Goal: Information Seeking & Learning: Find specific fact

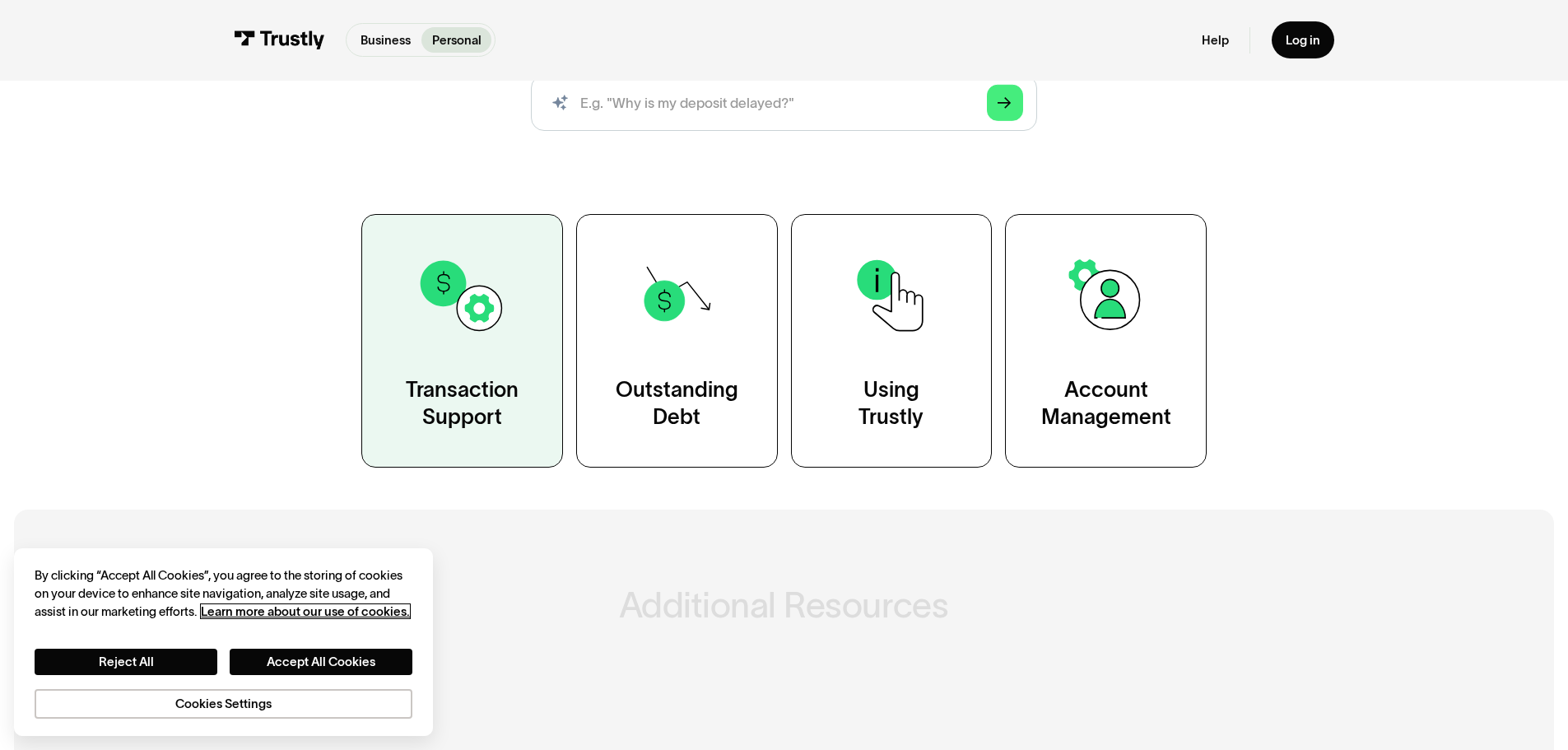
scroll to position [247, 0]
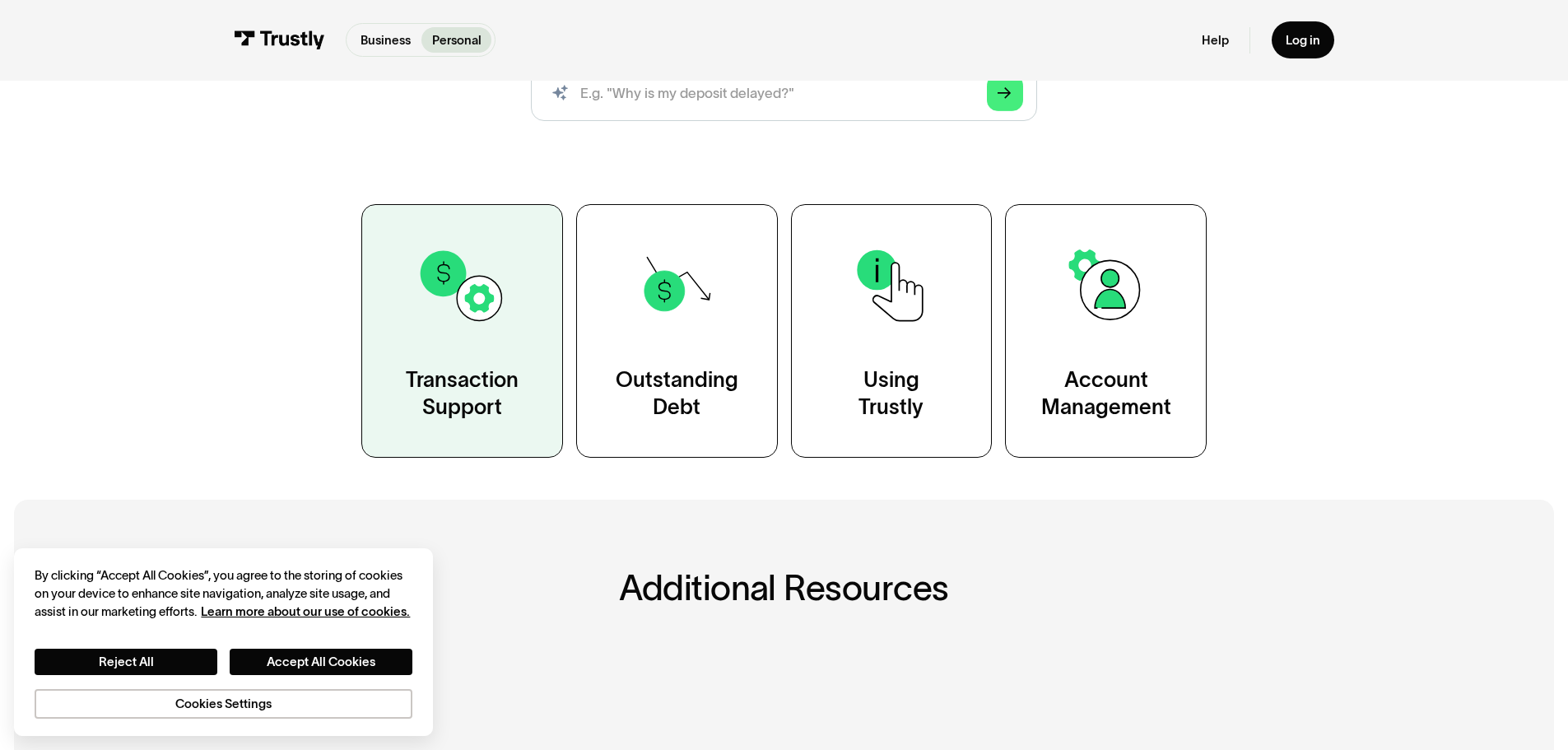
click at [458, 384] on div "Transaction Support" at bounding box center [462, 394] width 113 height 56
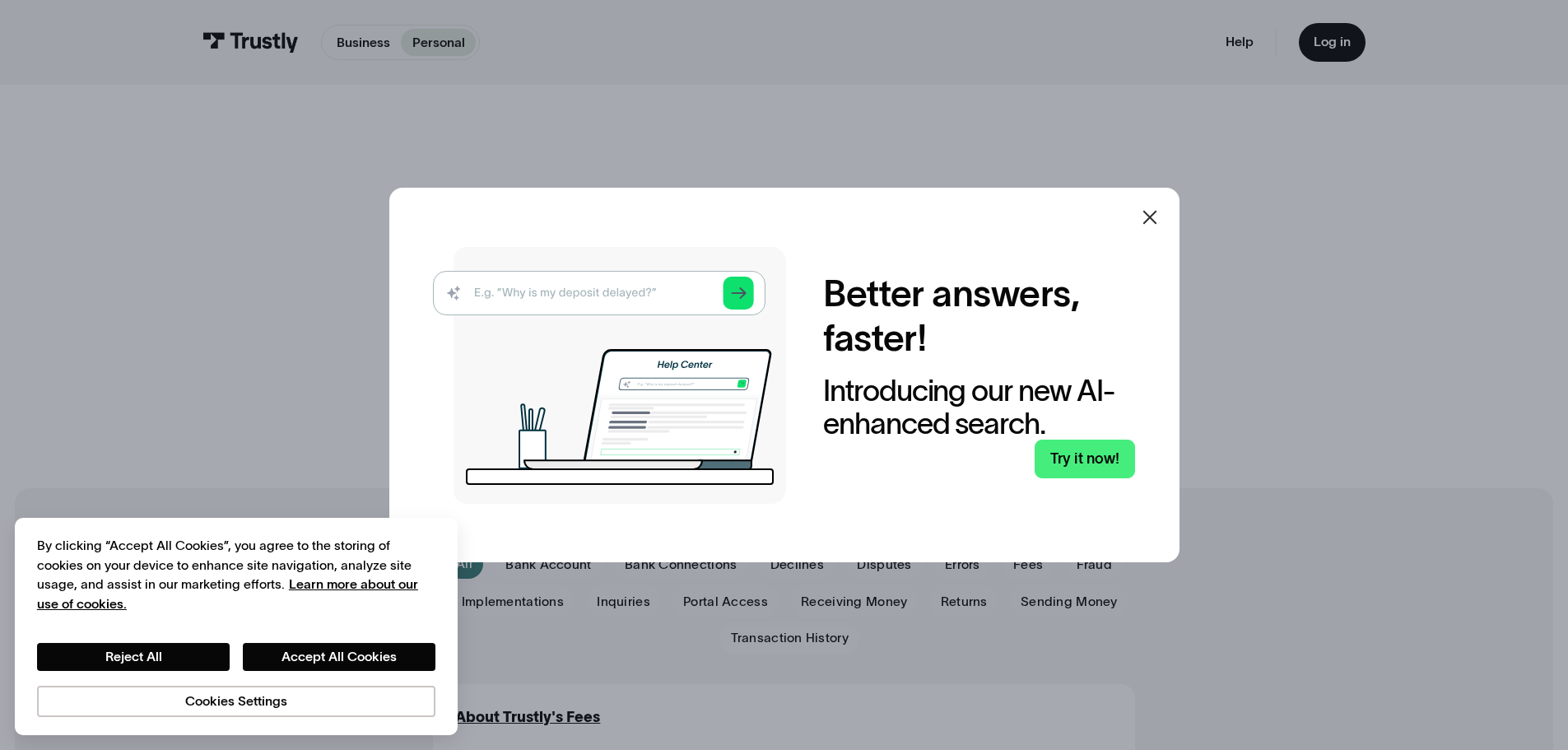
click at [1157, 223] on icon at bounding box center [1149, 217] width 20 height 20
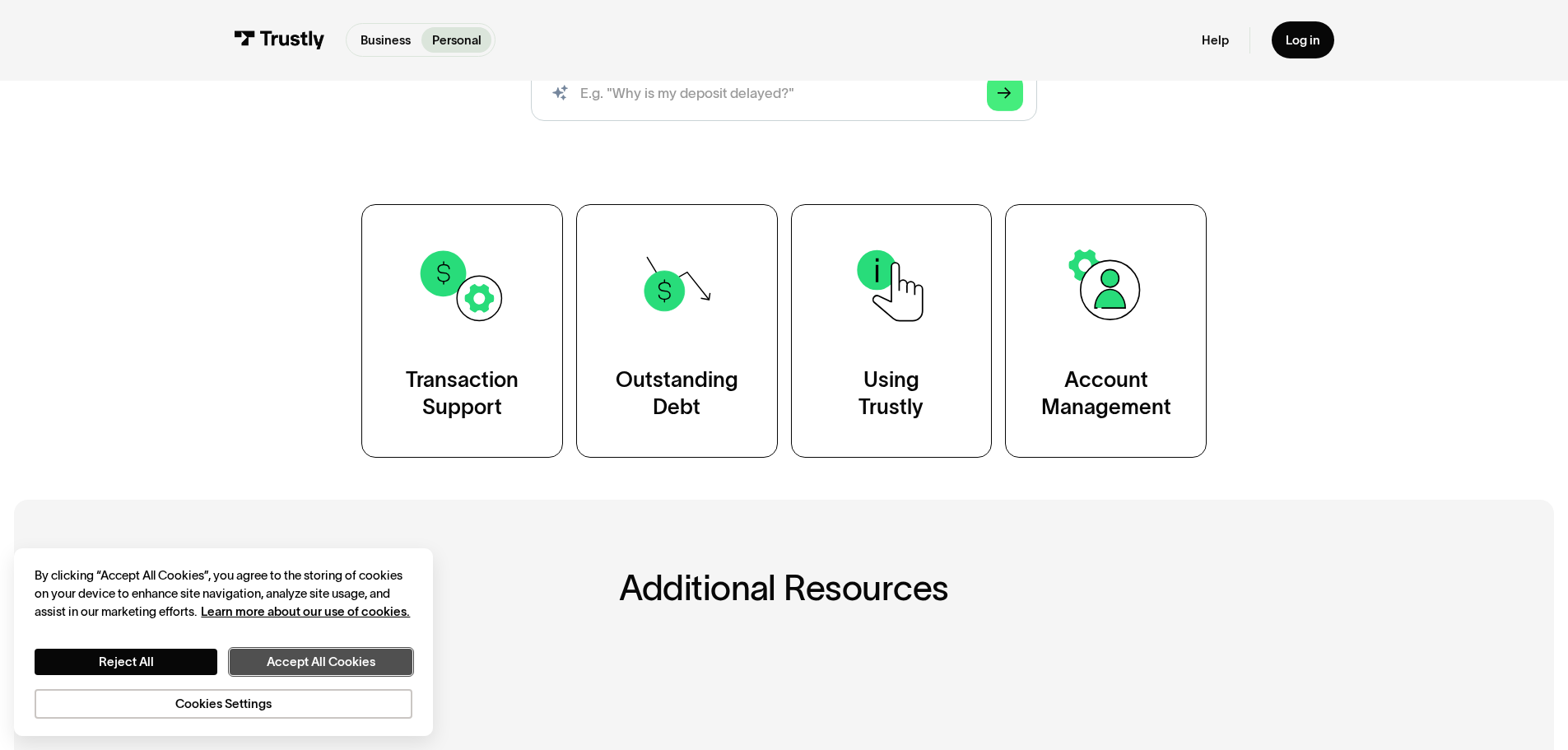
click at [298, 667] on button "Accept All Cookies" at bounding box center [320, 662] width 182 height 26
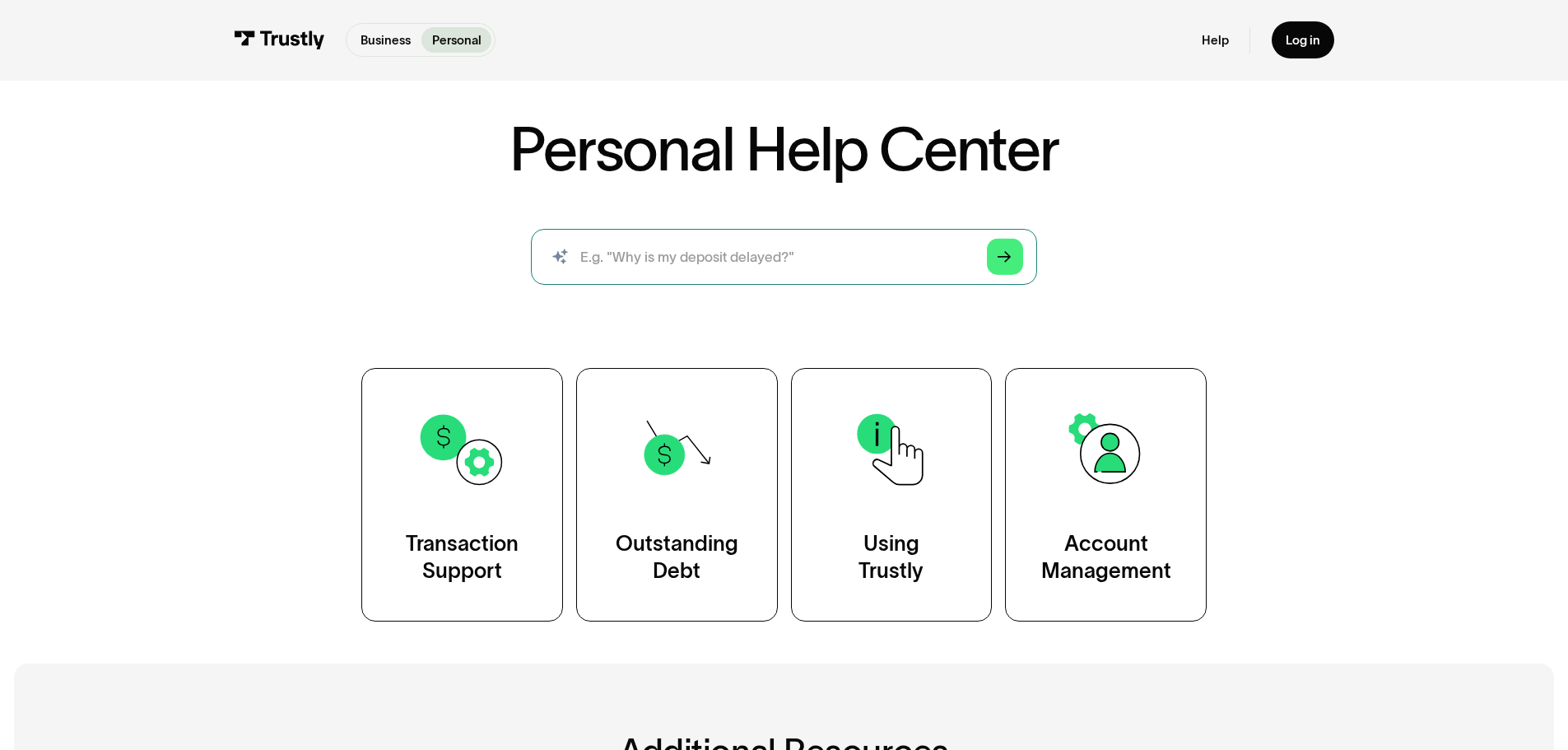
scroll to position [83, 0]
click at [685, 257] on input "search" at bounding box center [784, 257] width 506 height 56
click at [684, 255] on input "search" at bounding box center [784, 257] width 506 height 56
drag, startPoint x: 684, startPoint y: 255, endPoint x: 652, endPoint y: 283, distance: 42.5
click at [652, 283] on input "search" at bounding box center [784, 257] width 506 height 56
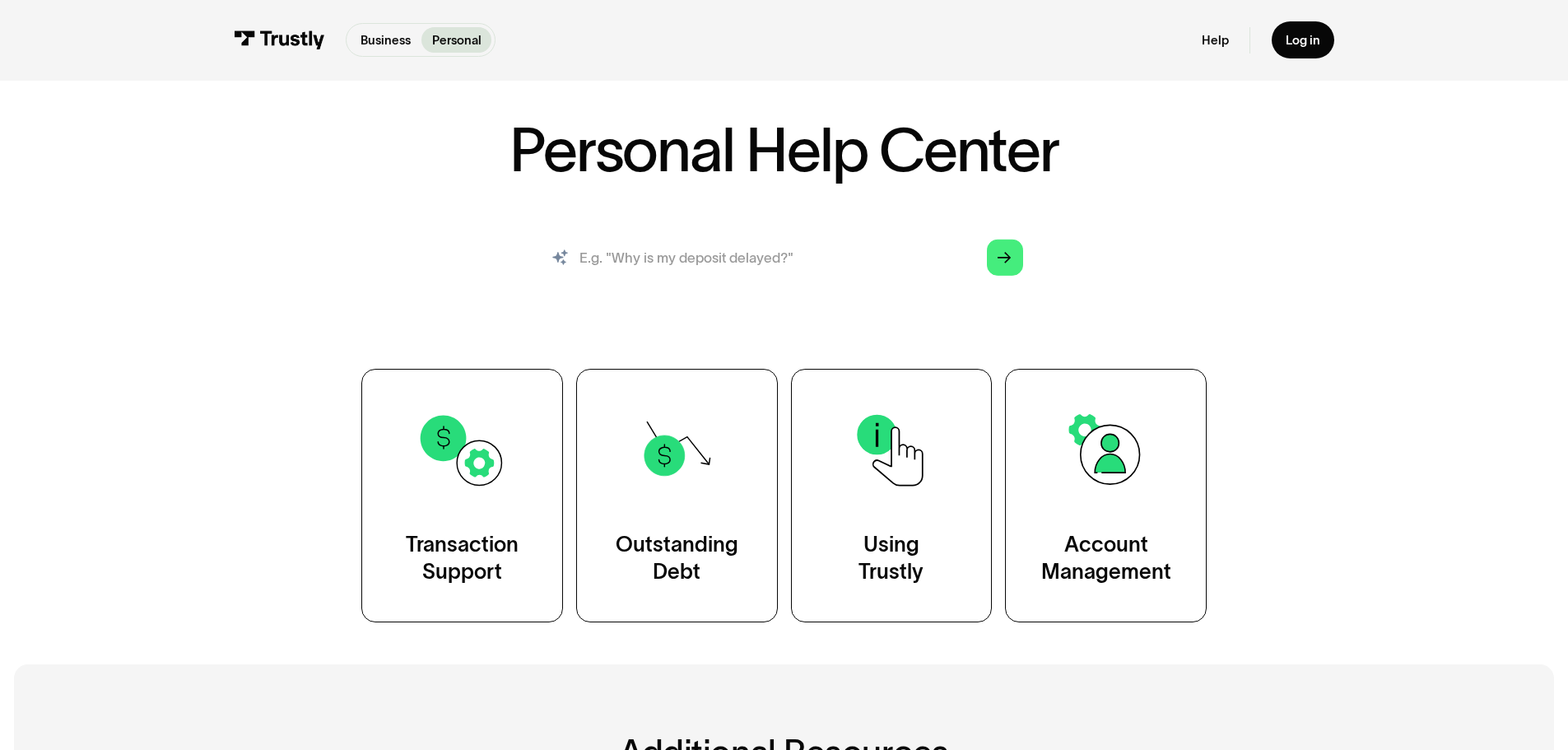
click at [648, 271] on input "search" at bounding box center [784, 257] width 506 height 56
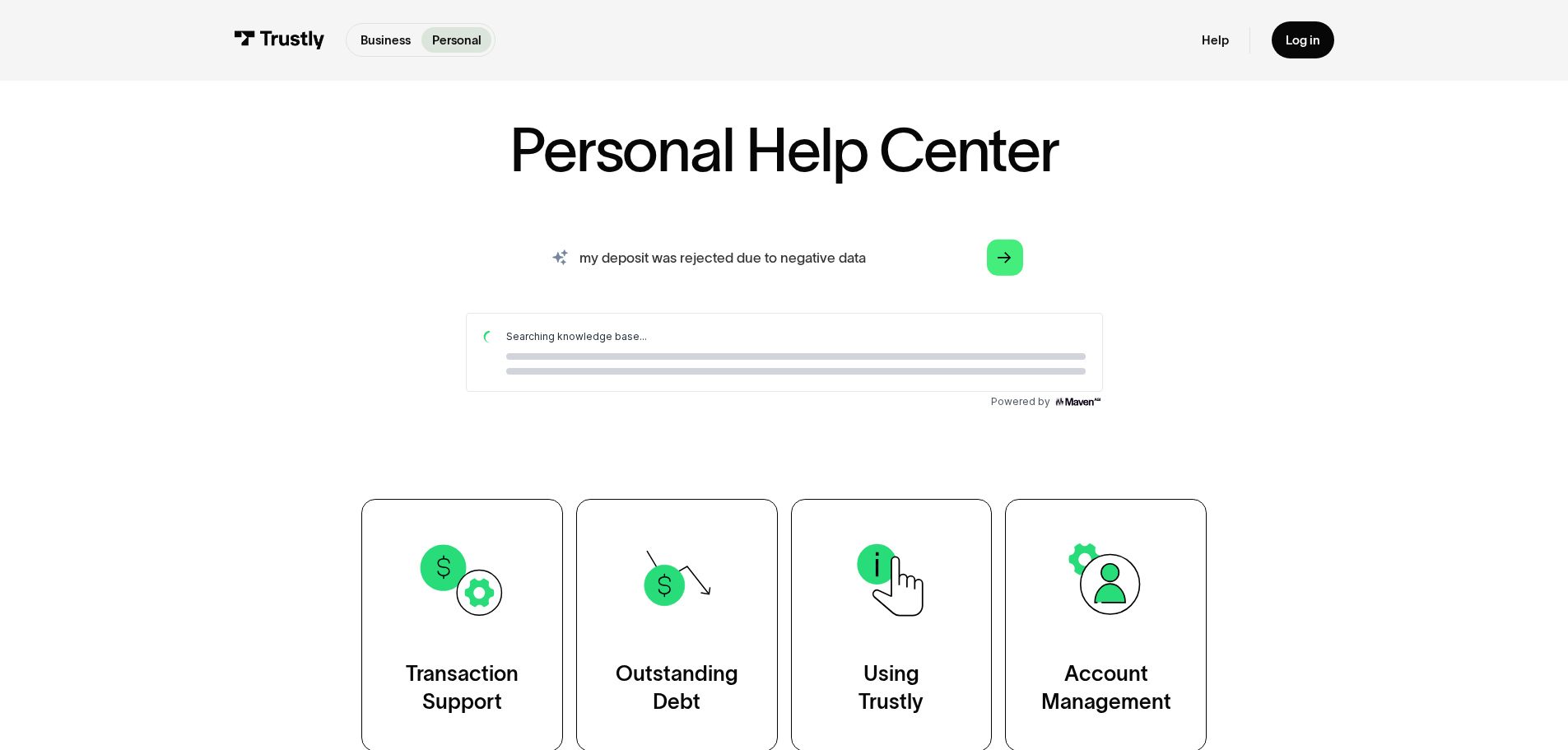
scroll to position [0, 0]
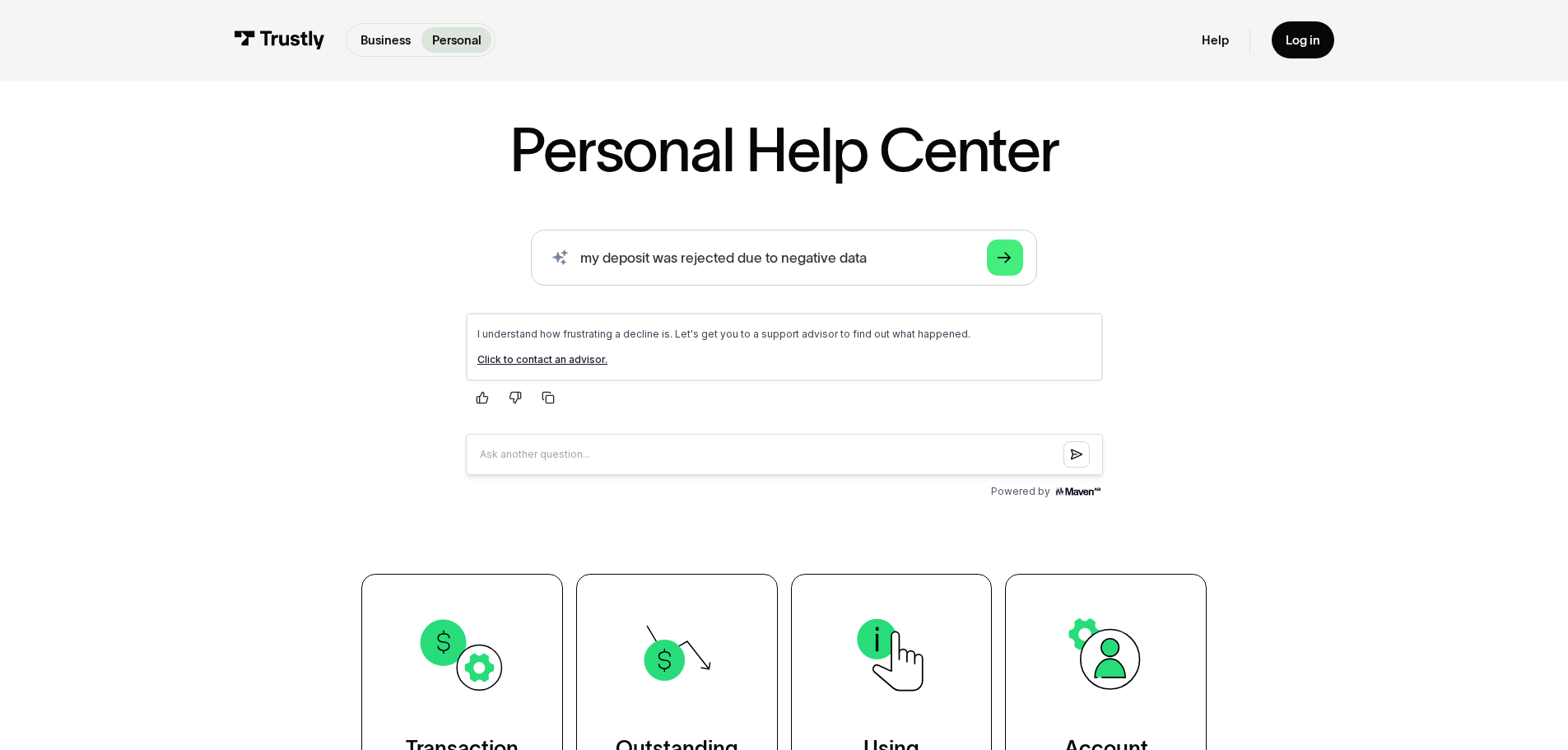
click at [743, 353] on p "Click to contact an advisor." at bounding box center [784, 358] width 614 height 13
click at [891, 270] on input "my deposit was rejected due to negative data" at bounding box center [784, 257] width 506 height 56
drag, startPoint x: 891, startPoint y: 269, endPoint x: 486, endPoint y: 262, distance: 405.1
click at [489, 262] on div "AI-powered search ( 1 / 4 ) Type your question and our smart search will find y…" at bounding box center [783, 366] width 1012 height 274
paste input "30101"
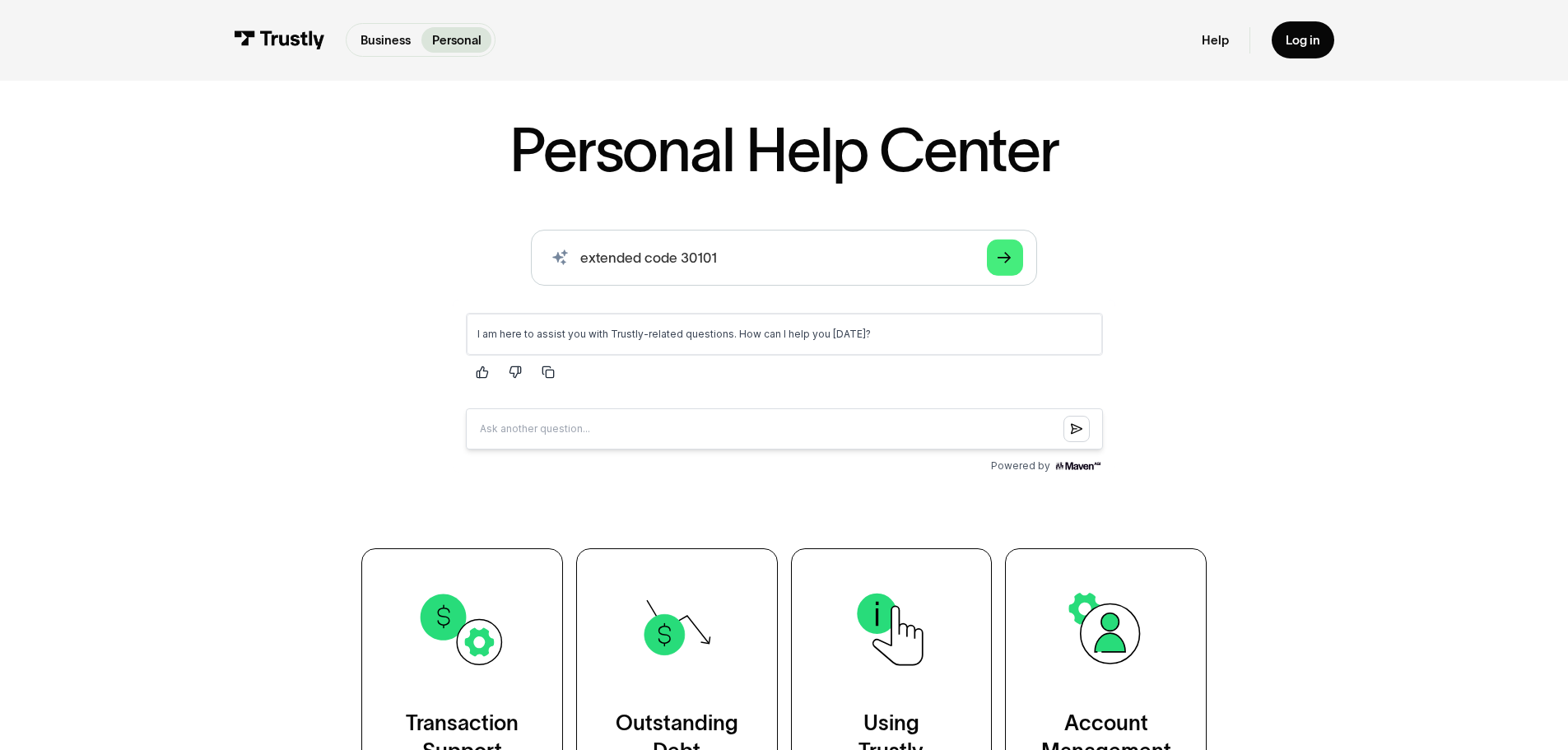
click at [561, 437] on input "Question box" at bounding box center [783, 428] width 637 height 41
click at [578, 273] on input "extended code 30101" at bounding box center [784, 257] width 506 height 56
type input "what is extended code 30101"
click at [527, 423] on input "Question box" at bounding box center [783, 428] width 637 height 41
drag, startPoint x: 682, startPoint y: 269, endPoint x: 506, endPoint y: 269, distance: 176.0
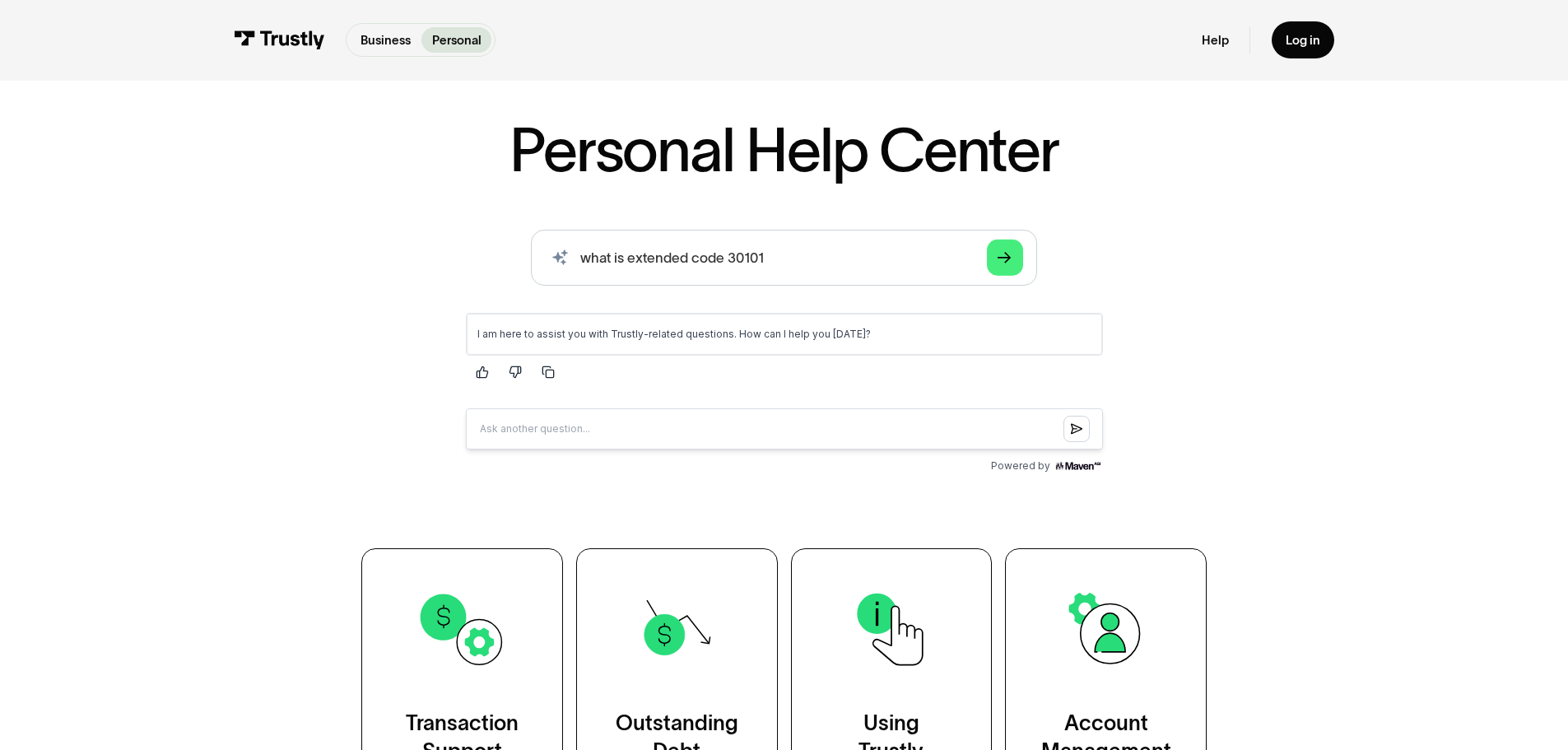
click at [506, 269] on div "AI-powered search ( 1 / 4 ) Type your question and our smart search will find y…" at bounding box center [783, 353] width 1012 height 248
click at [598, 433] on input "Question box" at bounding box center [783, 428] width 637 height 41
type input "what is extended code 30101"
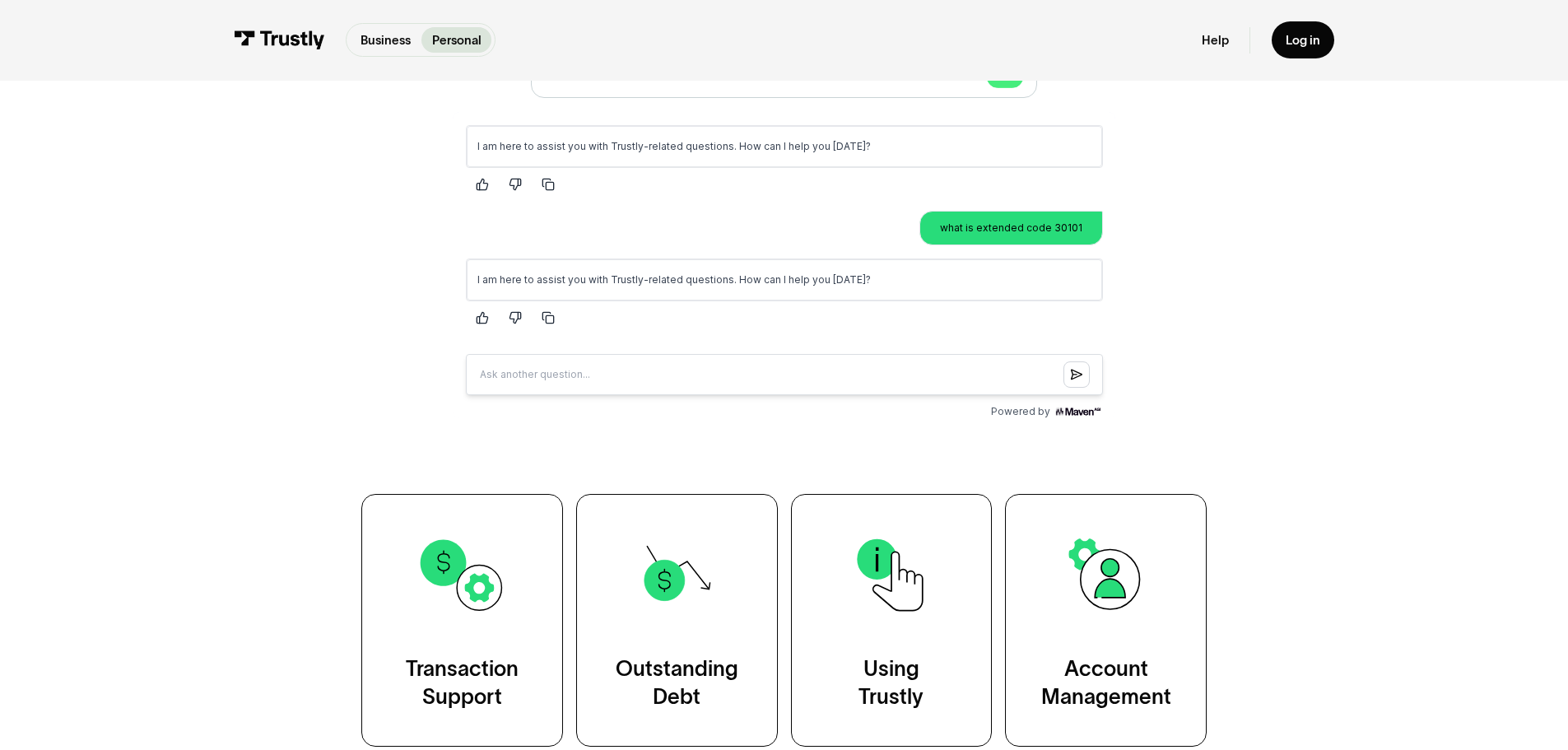
scroll to position [165, 0]
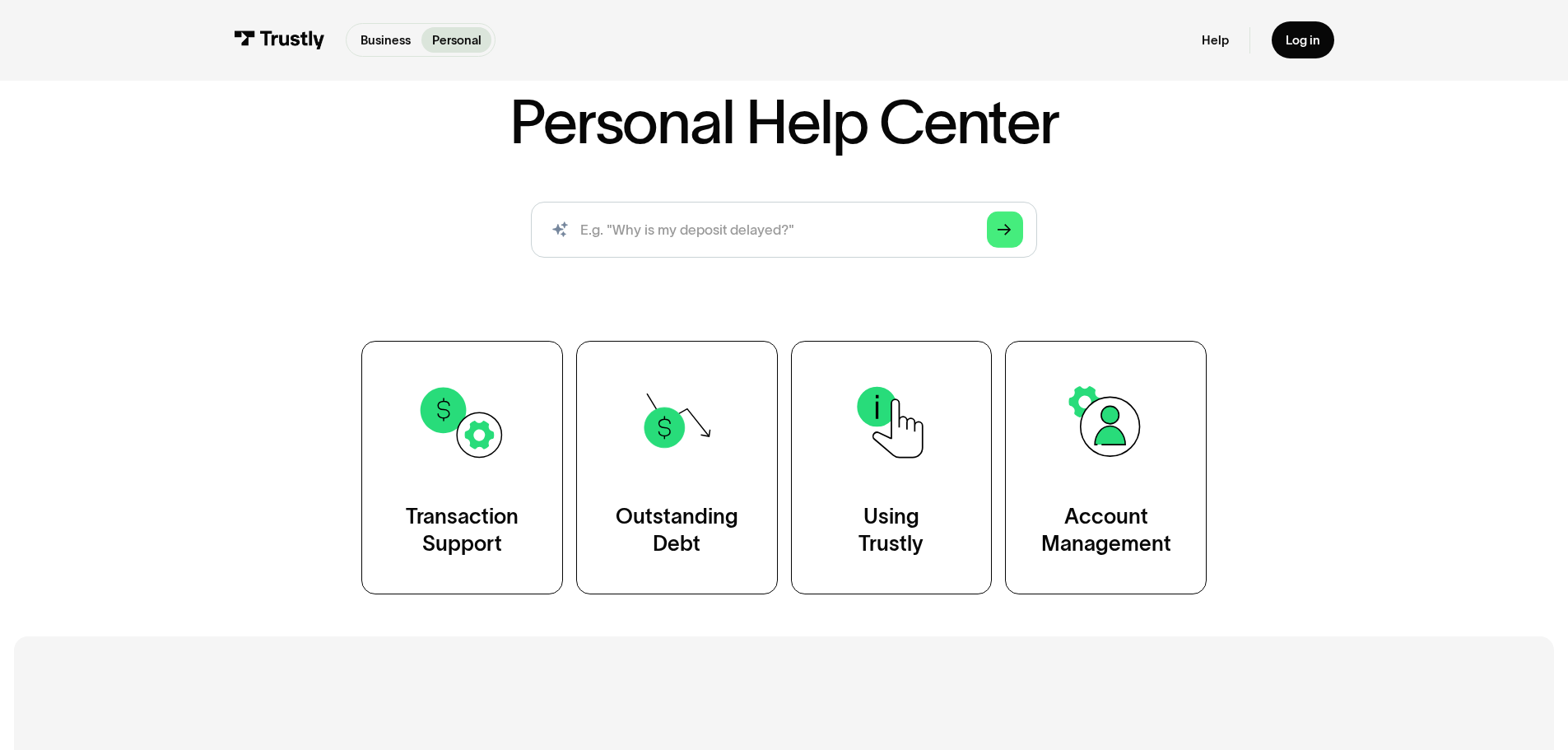
scroll to position [247, 0]
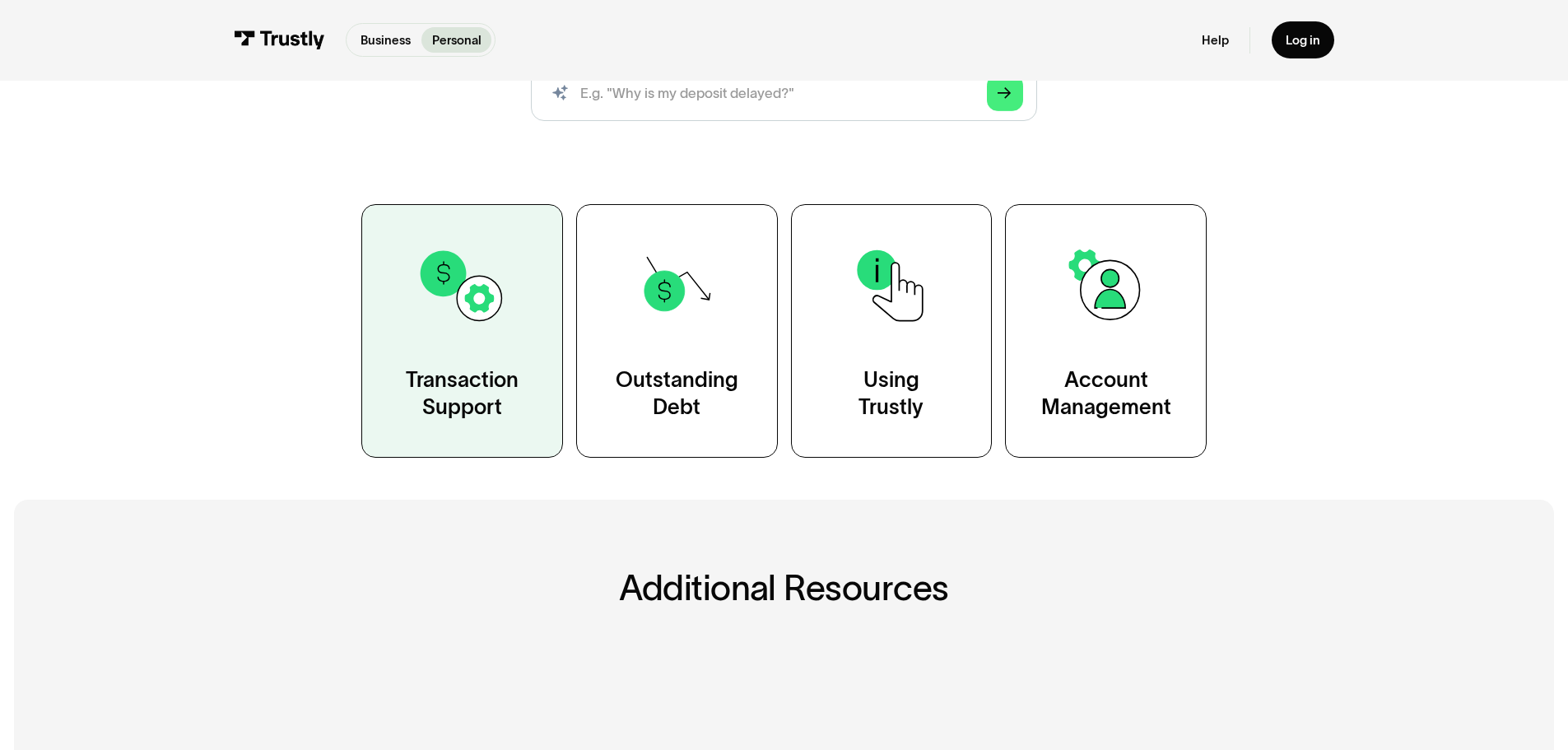
click at [451, 331] on img at bounding box center [462, 285] width 91 height 91
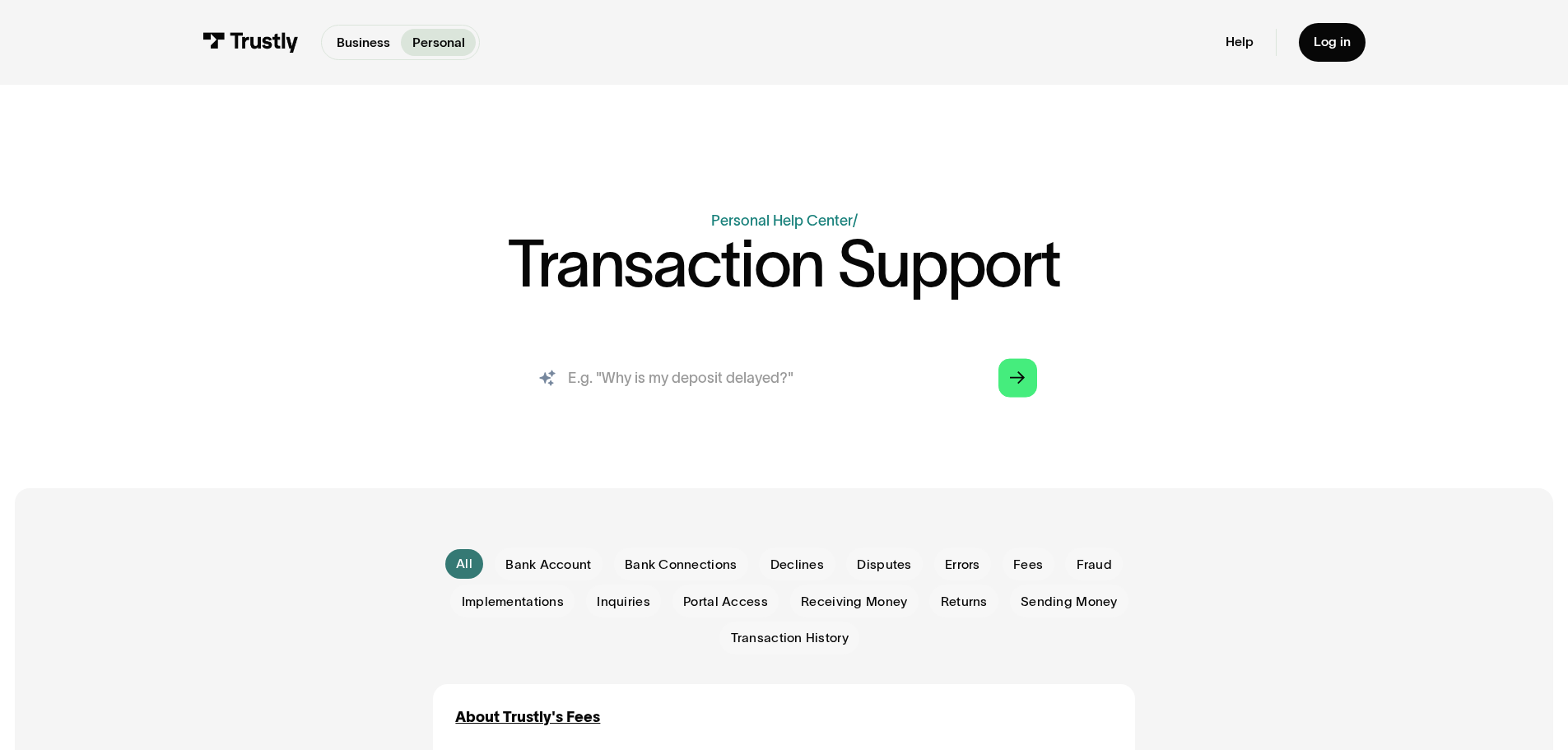
click at [823, 372] on input "search" at bounding box center [784, 377] width 535 height 59
type input "my deposit was rejected due to negative data"
click at [999, 370] on link "Arrow Right" at bounding box center [1017, 377] width 39 height 39
